Goal: Participate in discussion: Engage in conversation with other users on a specific topic

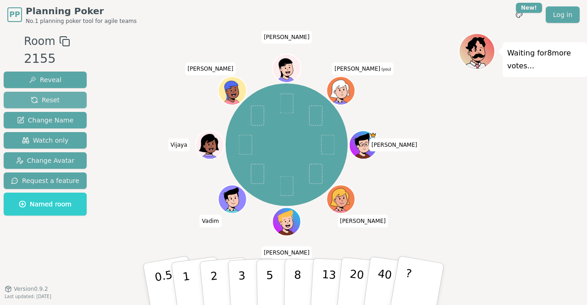
click at [56, 102] on button "Reset" at bounding box center [45, 100] width 83 height 17
click at [347, 67] on img at bounding box center [347, 66] width 11 height 11
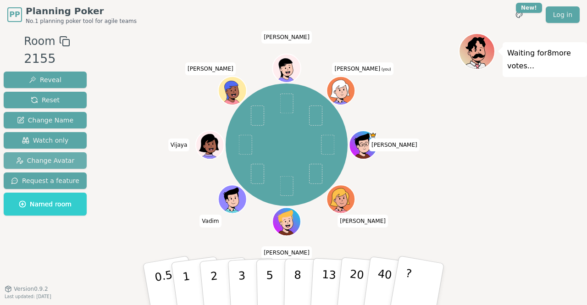
click at [54, 166] on button "Change Avatar" at bounding box center [45, 160] width 83 height 17
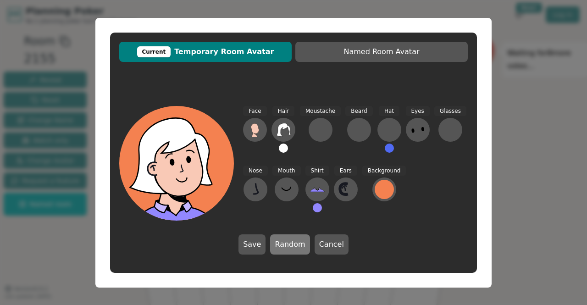
click at [294, 175] on button "Random" at bounding box center [289, 245] width 39 height 20
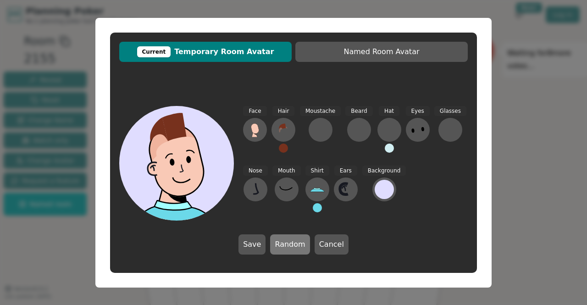
click at [294, 175] on button "Random" at bounding box center [289, 245] width 39 height 20
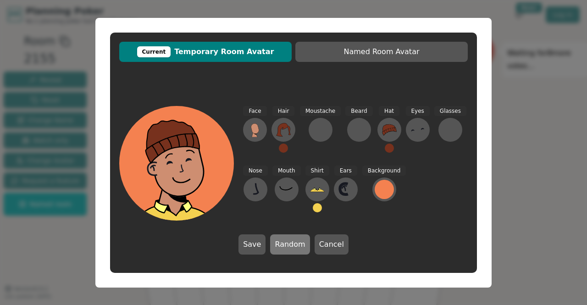
click at [294, 175] on button "Random" at bounding box center [289, 245] width 39 height 20
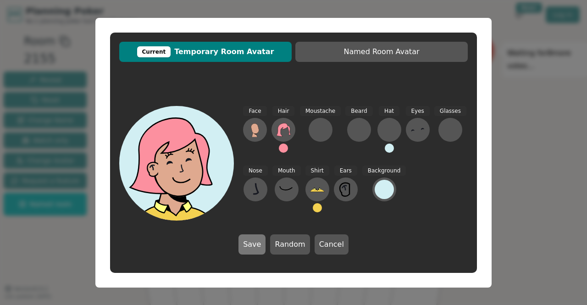
click at [255, 175] on button "Save" at bounding box center [252, 245] width 27 height 20
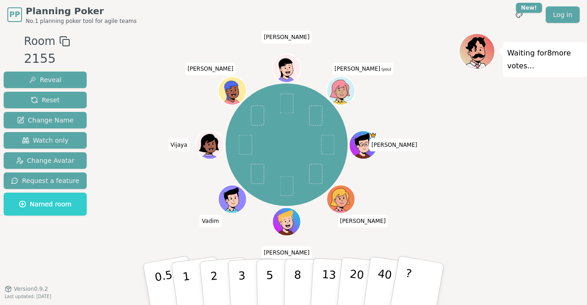
click at [382, 175] on div "Waiting for 8 more votes..." at bounding box center [523, 159] width 129 height 252
click at [382, 171] on div "Waiting for 8 more votes..." at bounding box center [523, 159] width 129 height 252
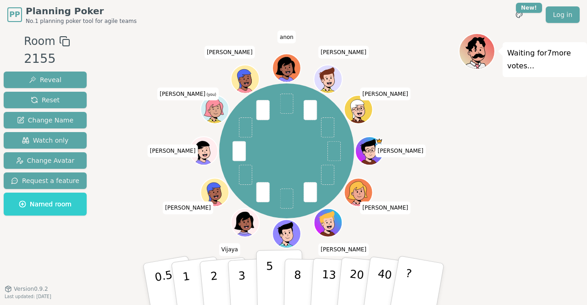
click at [267, 175] on p "5" at bounding box center [270, 285] width 8 height 50
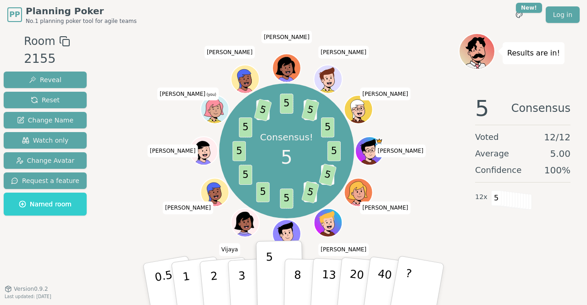
click at [382, 175] on div "Consensus! 5 5 3 5 3 5 5 5 5 5 5 3 5 5 3 5 5 [PERSON_NAME] [PERSON_NAME] [PERSO…" at bounding box center [287, 152] width 344 height 204
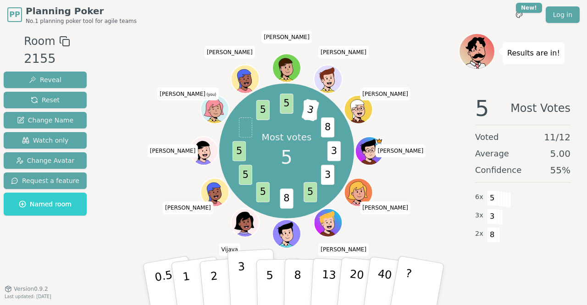
click at [245, 175] on button "3" at bounding box center [253, 285] width 50 height 72
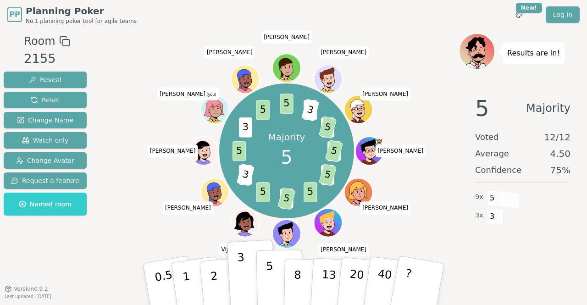
click at [275, 175] on button "5" at bounding box center [280, 285] width 47 height 70
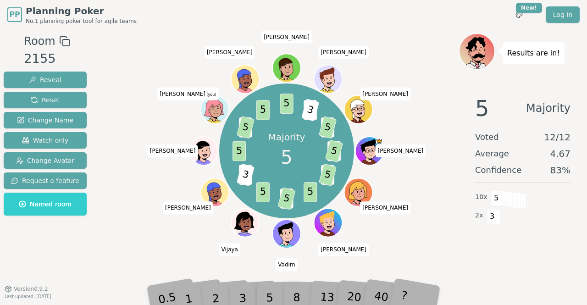
click at [147, 100] on div "Majority 5 3 5 3 5 5 8 5 5 5 3 5 3 5 5 5 2 3 8 5 [PERSON_NAME] [PERSON_NAME] Vi…" at bounding box center [287, 152] width 344 height 204
click at [149, 30] on div "Room 2155 Reveal Reset Change Name Watch only Change Avatar Request a feature N…" at bounding box center [293, 158] width 587 height 259
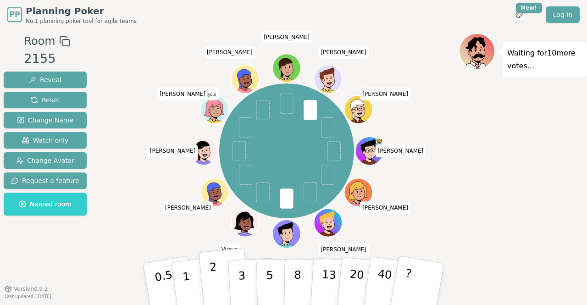
click at [216, 175] on button "2" at bounding box center [225, 284] width 52 height 73
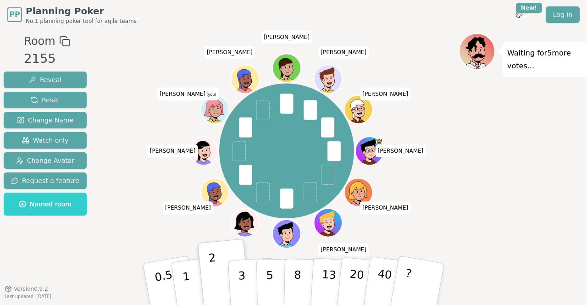
click at [382, 175] on div "[PERSON_NAME] [PERSON_NAME] [PERSON_NAME] [PERSON_NAME] (you) [PERSON_NAME] [PE…" at bounding box center [287, 152] width 344 height 204
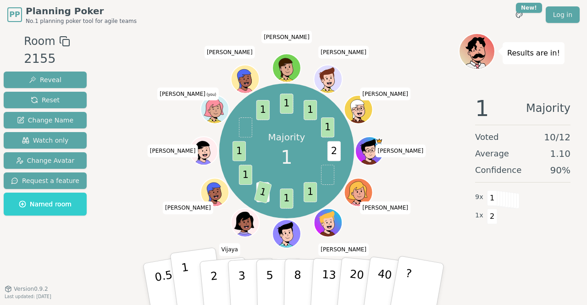
click at [191, 175] on button "1" at bounding box center [197, 284] width 55 height 74
click at [111, 126] on div "Room 2155 Reveal Reset Change Name Watch only Change Avatar Request a feature N…" at bounding box center [293, 159] width 587 height 252
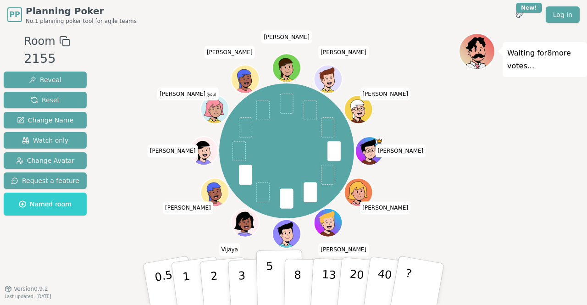
click at [274, 175] on button "5" at bounding box center [280, 285] width 47 height 70
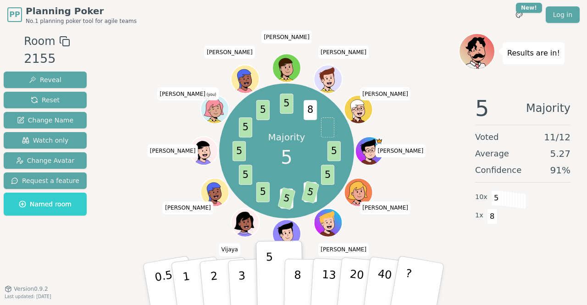
click at [382, 175] on div "5 Majority Voted 11 / 12 Average 5.27 Confidence 91 % 10 x 5 1 x 8" at bounding box center [523, 180] width 129 height 184
click at [154, 175] on div "Majority 5 5 5 3 5 3 5 5 5 5 5 5 5 8 [PERSON_NAME] [PERSON_NAME] [PERSON_NAME] …" at bounding box center [287, 152] width 344 height 204
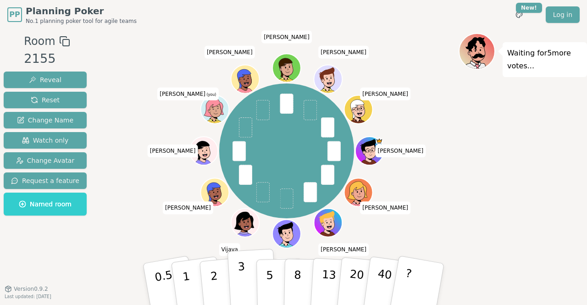
click at [243, 175] on p "3" at bounding box center [243, 285] width 10 height 50
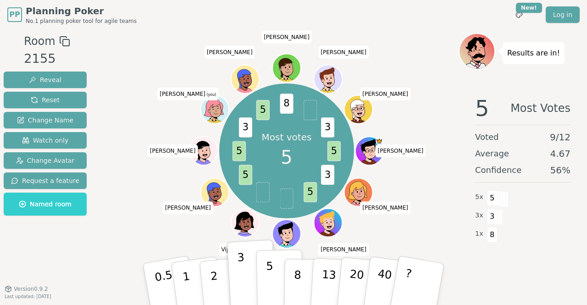
click at [273, 175] on button "5" at bounding box center [280, 285] width 47 height 70
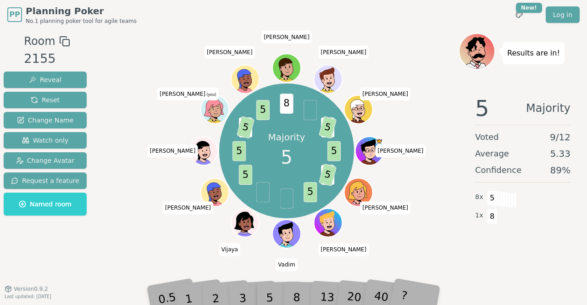
click at [382, 175] on div "5 Majority Voted 9 / 12 Average 5.33 Confidence 89 % 8 x 5 1 x 8" at bounding box center [523, 180] width 129 height 184
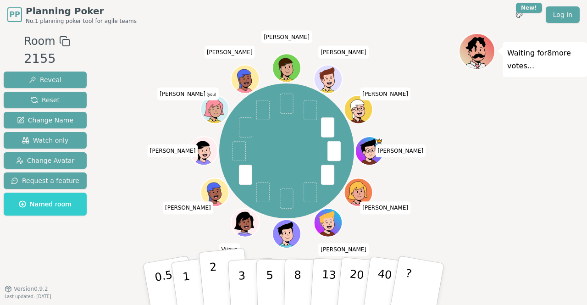
click at [219, 175] on button "2" at bounding box center [225, 284] width 52 height 73
